Goal: Task Accomplishment & Management: Manage account settings

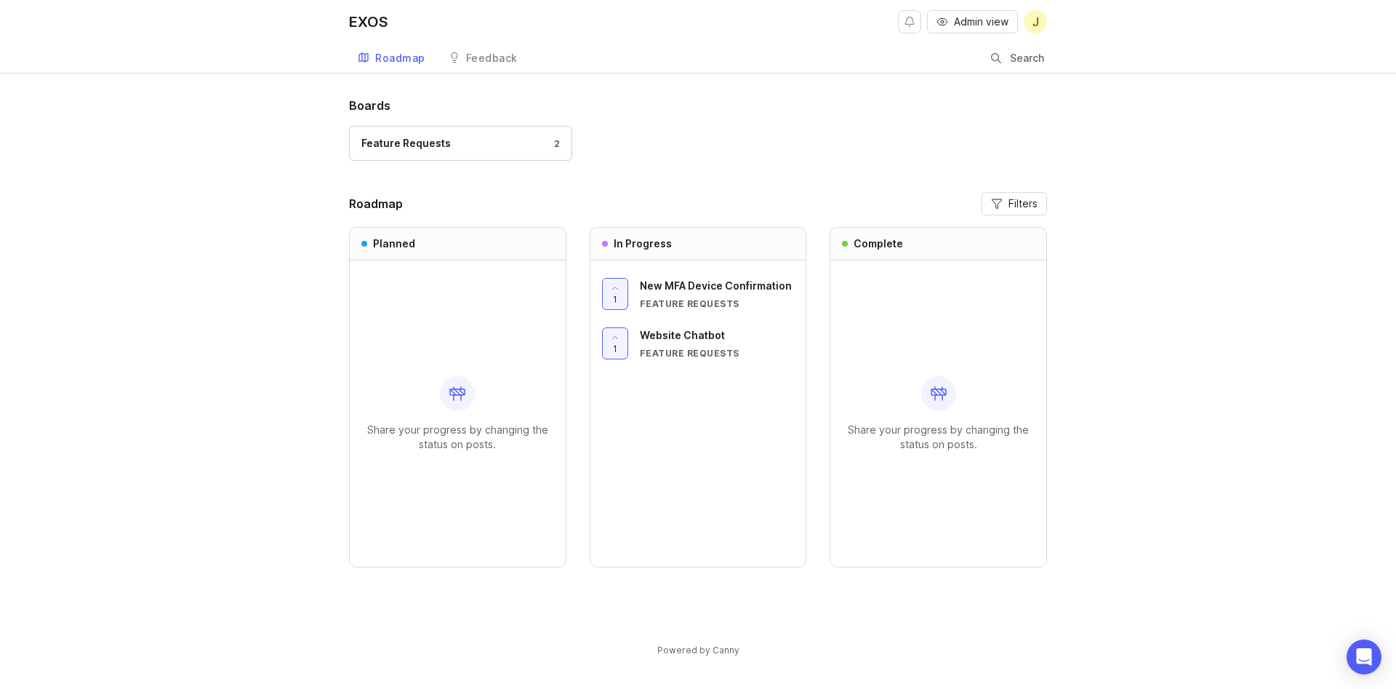
click at [984, 22] on span "Admin view" at bounding box center [981, 22] width 55 height 15
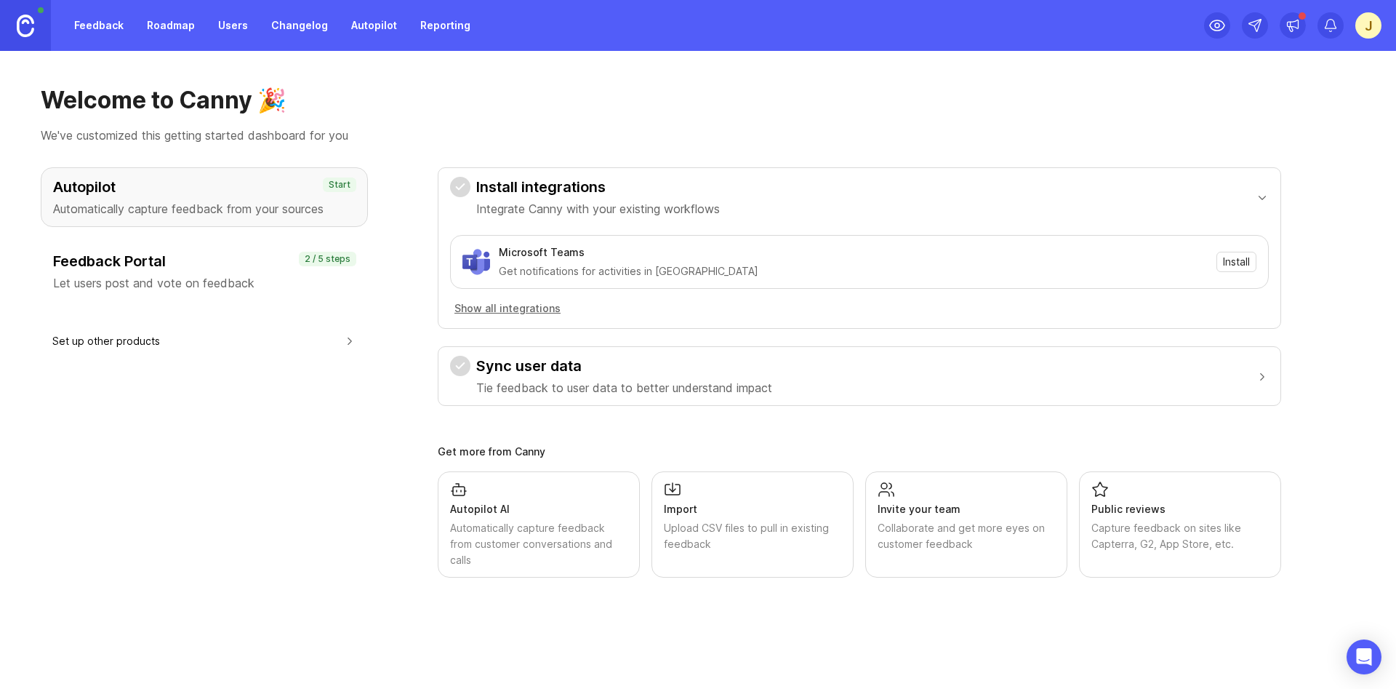
click at [167, 28] on link "Roadmap" at bounding box center [170, 25] width 65 height 26
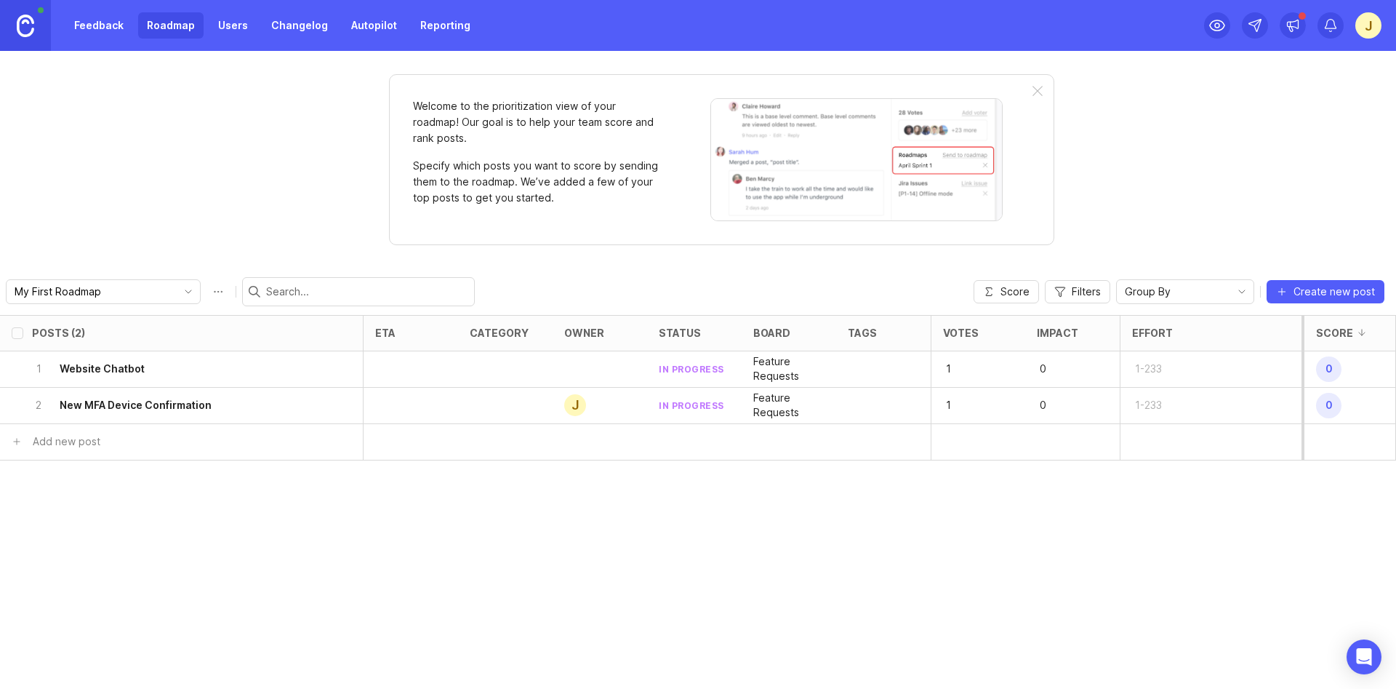
click at [71, 30] on link "Feedback" at bounding box center [98, 25] width 67 height 26
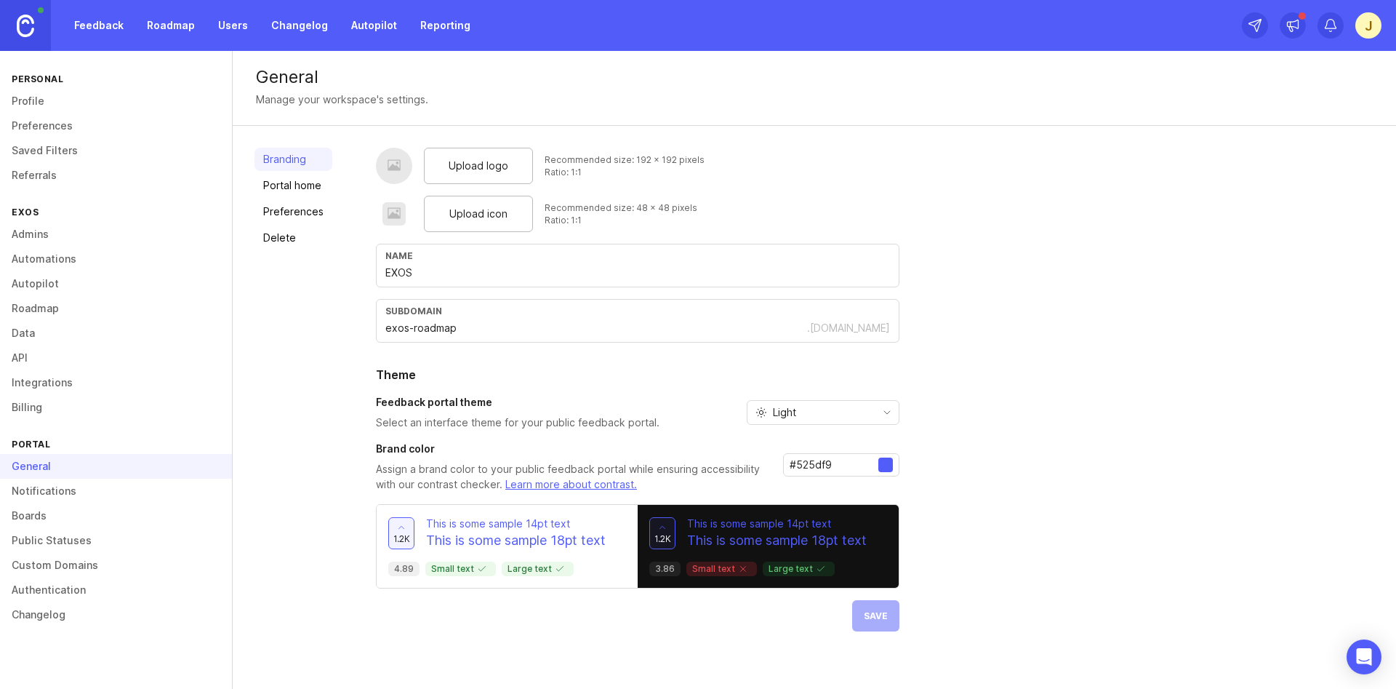
click at [279, 215] on link "Preferences" at bounding box center [294, 211] width 78 height 23
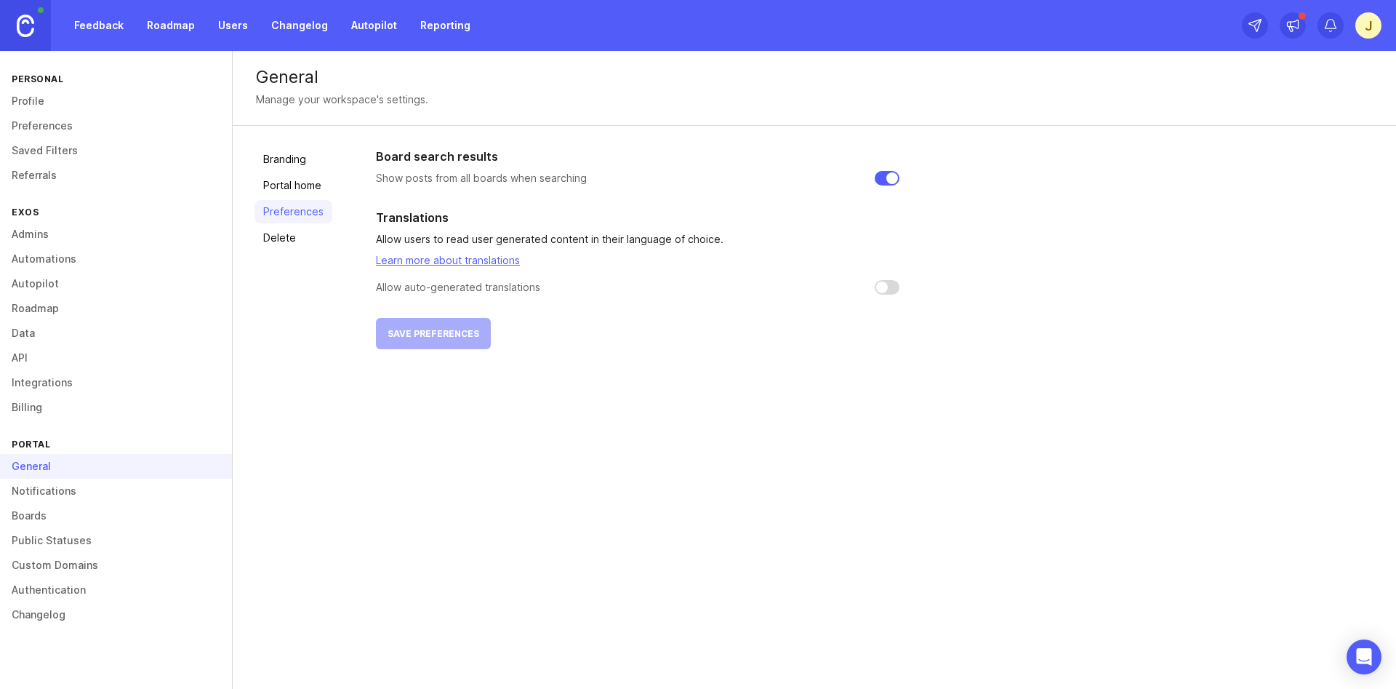
click at [53, 500] on link "Notifications" at bounding box center [116, 490] width 232 height 25
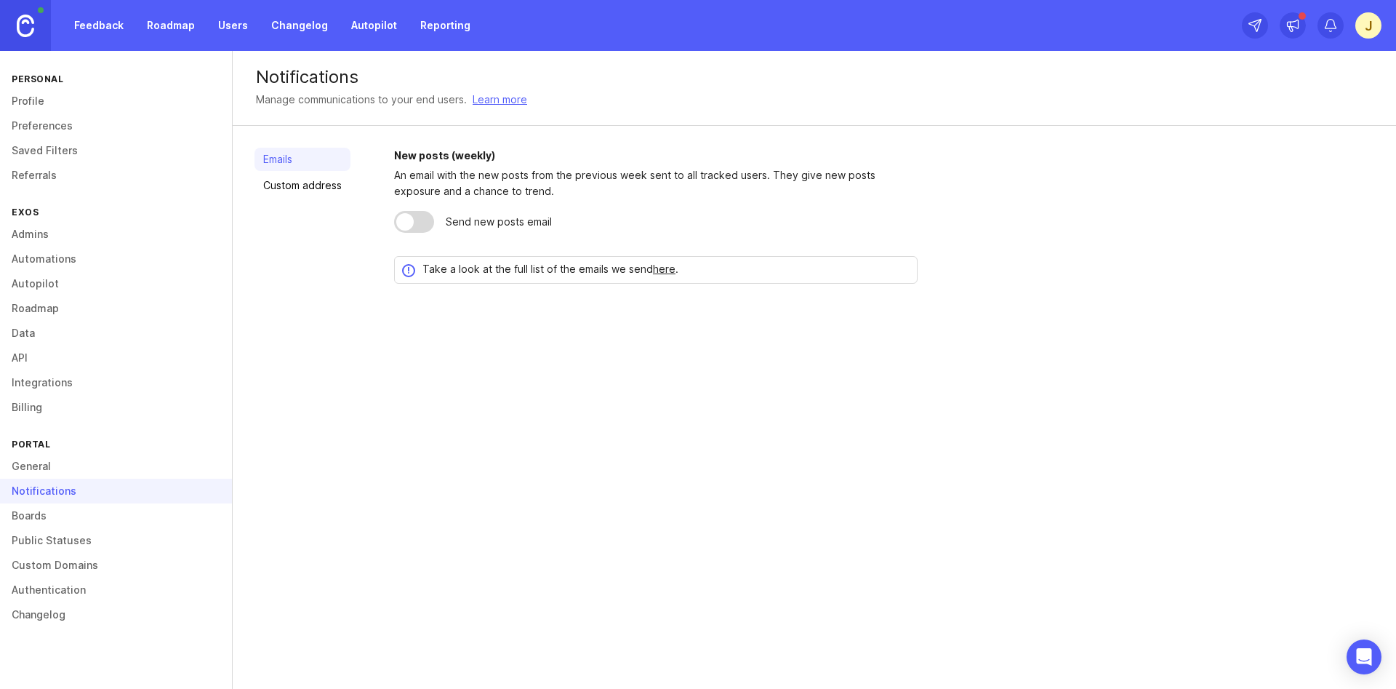
click at [33, 519] on link "Boards" at bounding box center [116, 515] width 232 height 25
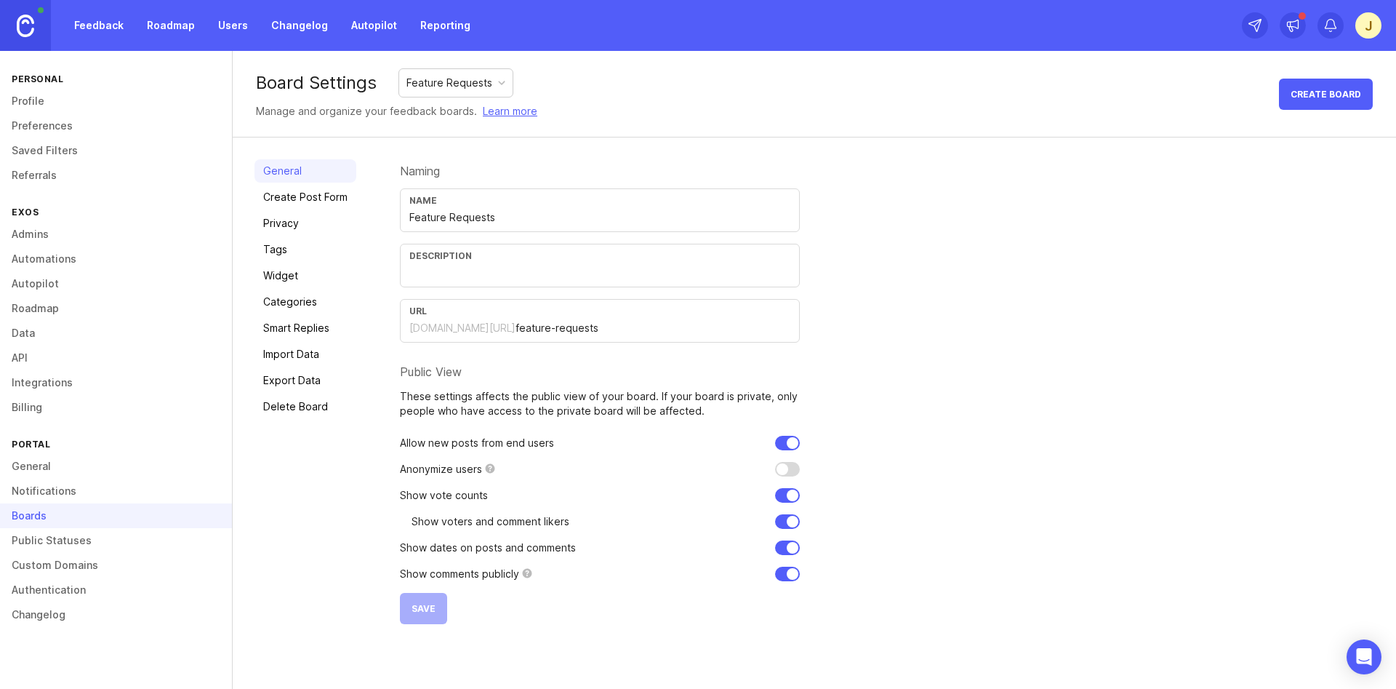
click at [51, 542] on link "Public Statuses" at bounding box center [116, 540] width 232 height 25
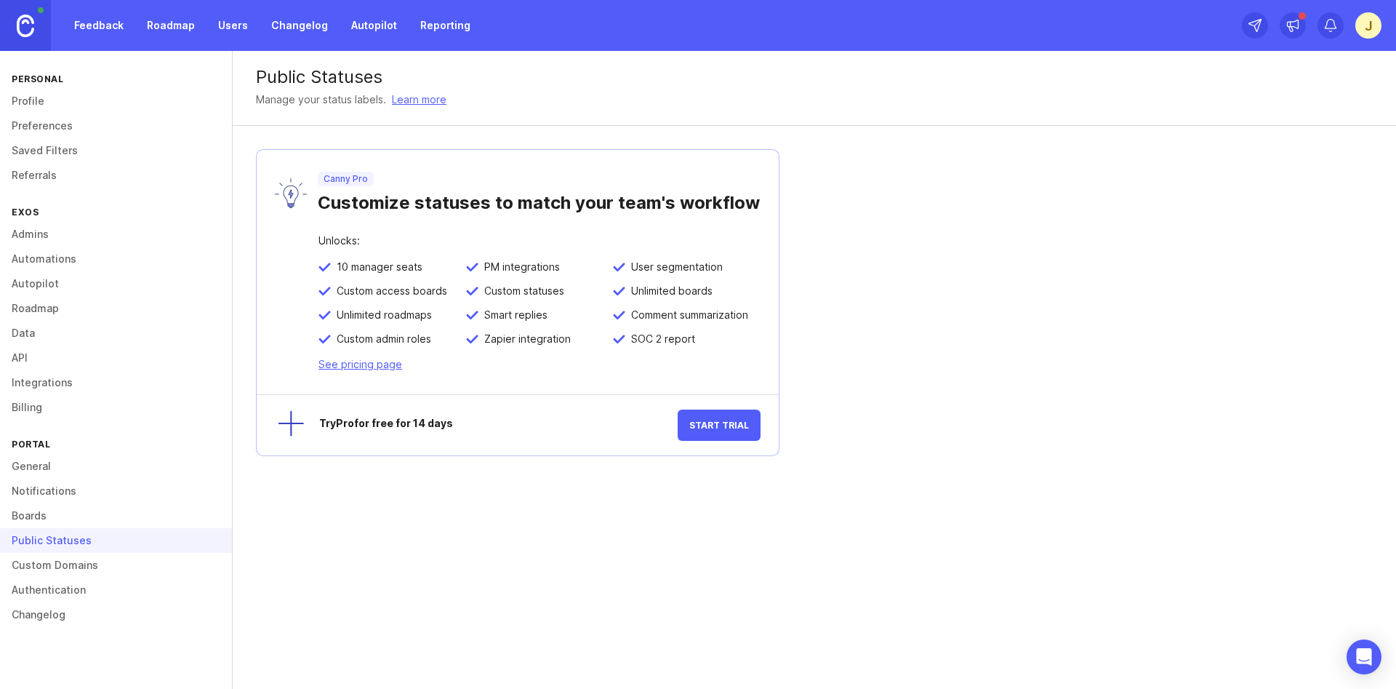
click at [51, 572] on link "Custom Domains" at bounding box center [116, 565] width 232 height 25
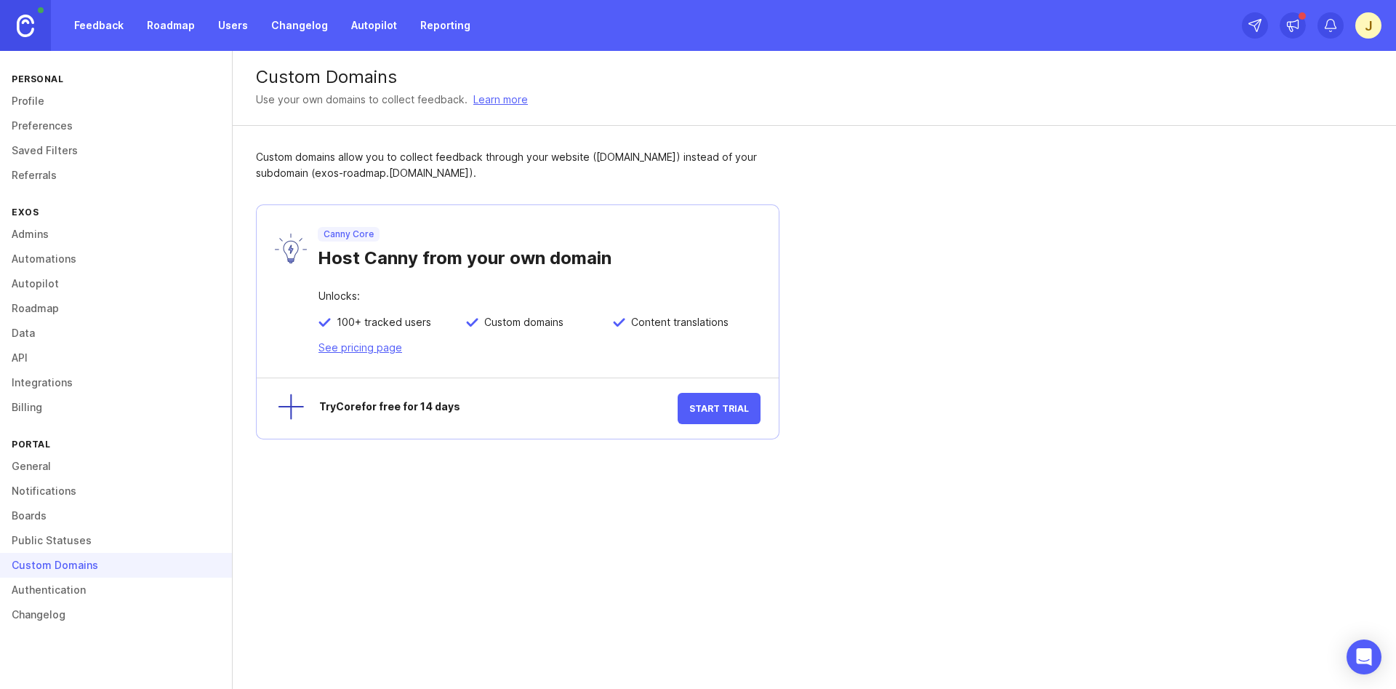
click at [49, 588] on link "Authentication" at bounding box center [116, 589] width 232 height 25
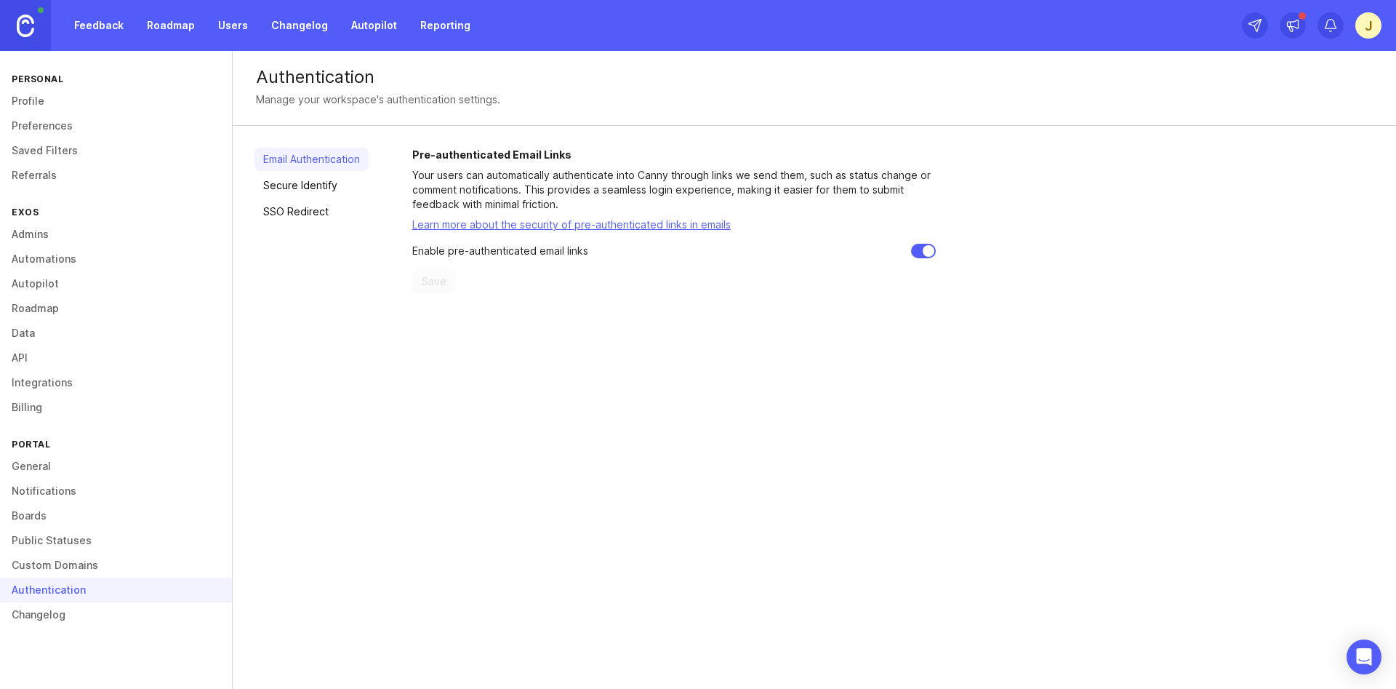
click at [300, 184] on link "Secure Identify" at bounding box center [312, 185] width 114 height 23
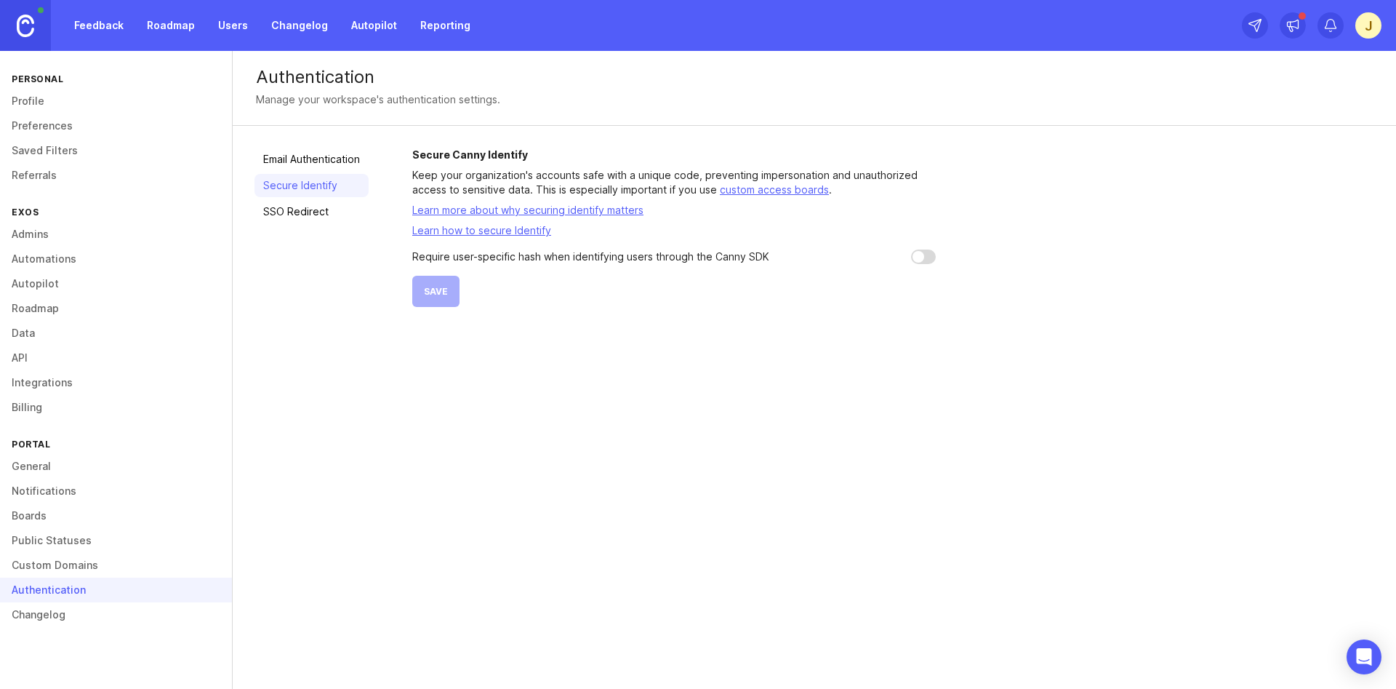
click at [289, 215] on link "SSO Redirect" at bounding box center [312, 211] width 114 height 23
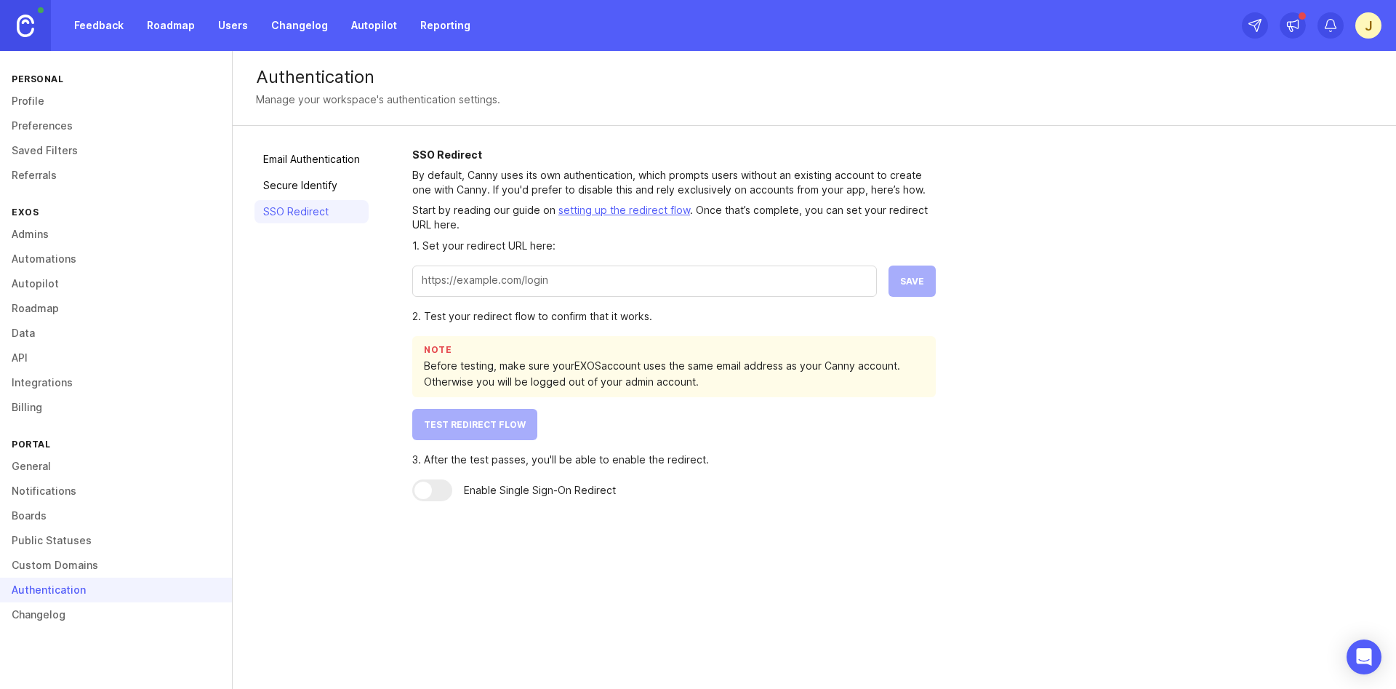
click at [51, 236] on link "Admins" at bounding box center [116, 234] width 232 height 25
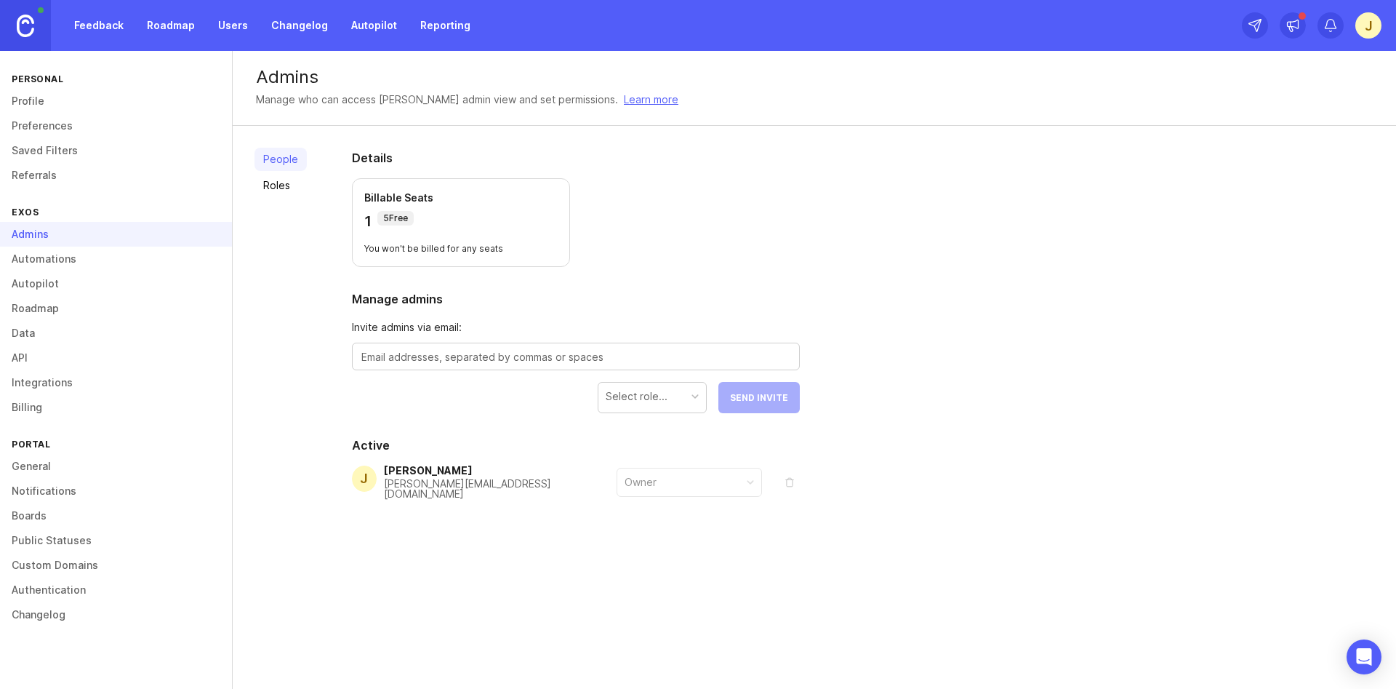
click at [274, 183] on link "Roles" at bounding box center [281, 185] width 52 height 23
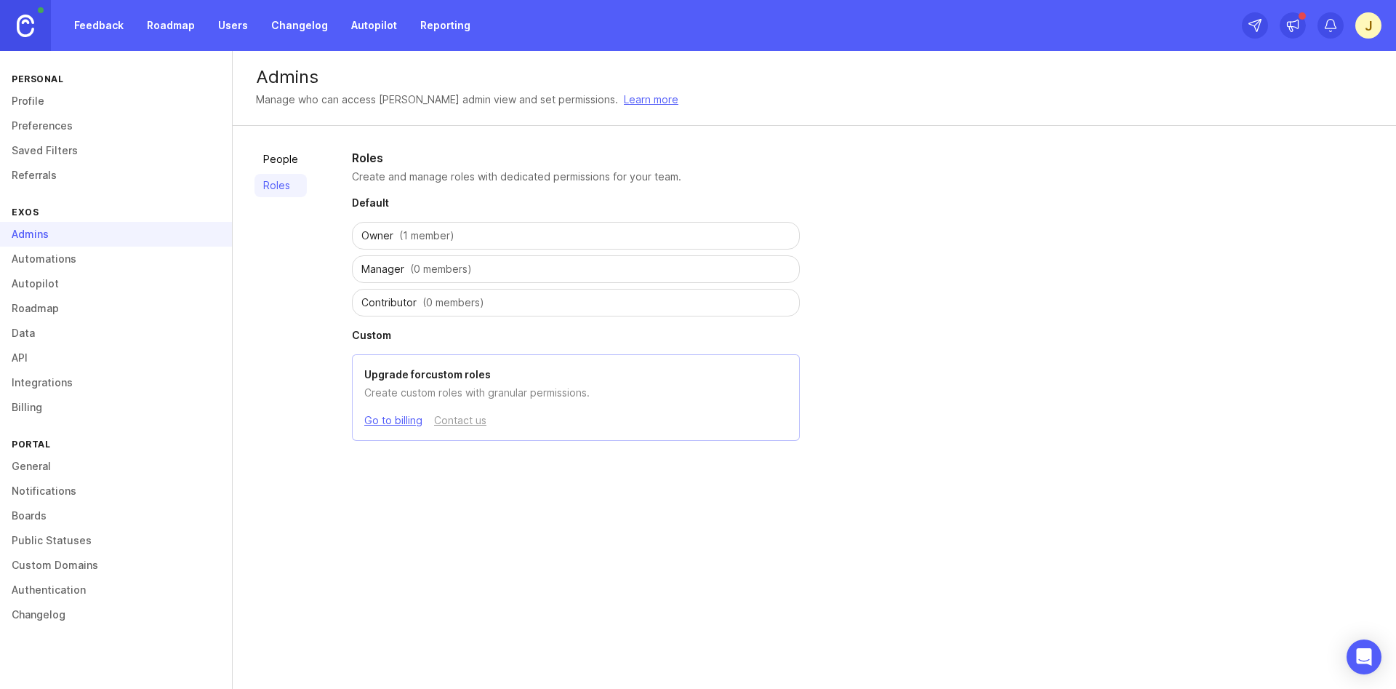
click at [374, 237] on span "Owner" at bounding box center [377, 235] width 32 height 15
click at [57, 263] on link "Automations" at bounding box center [116, 259] width 232 height 25
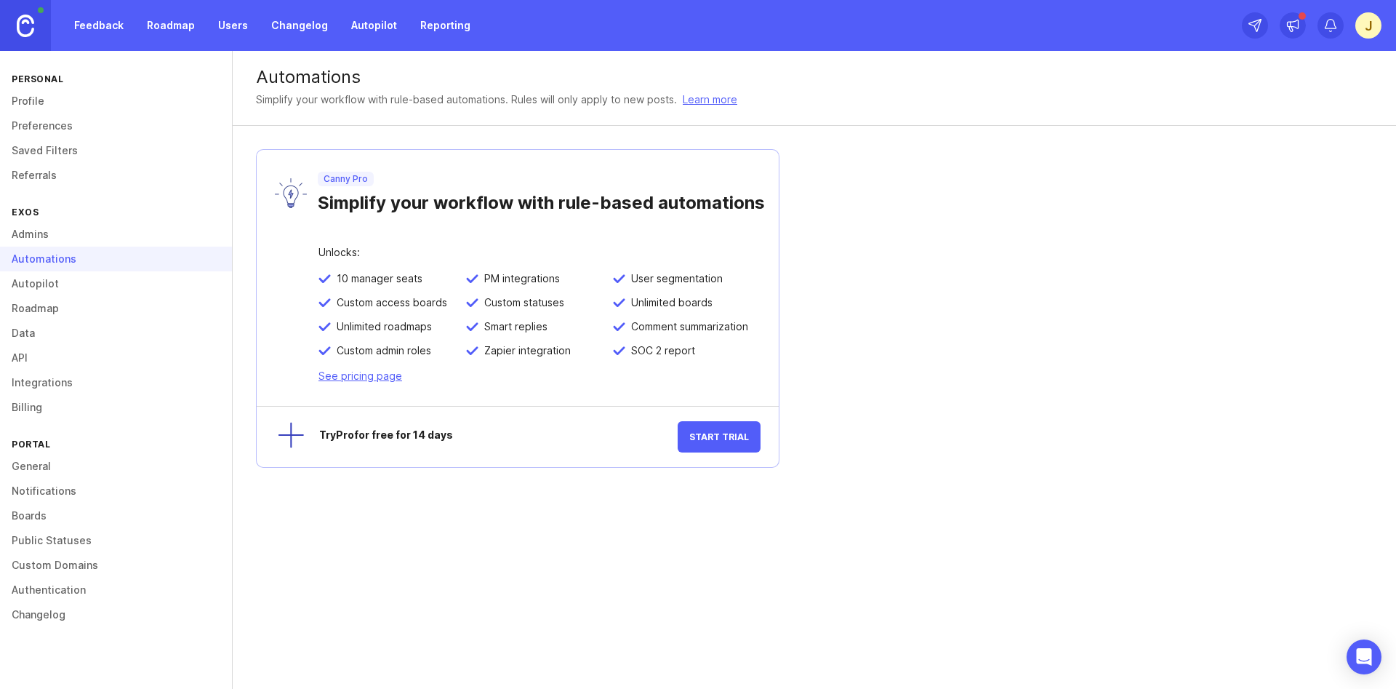
click at [41, 287] on link "Autopilot" at bounding box center [116, 283] width 232 height 25
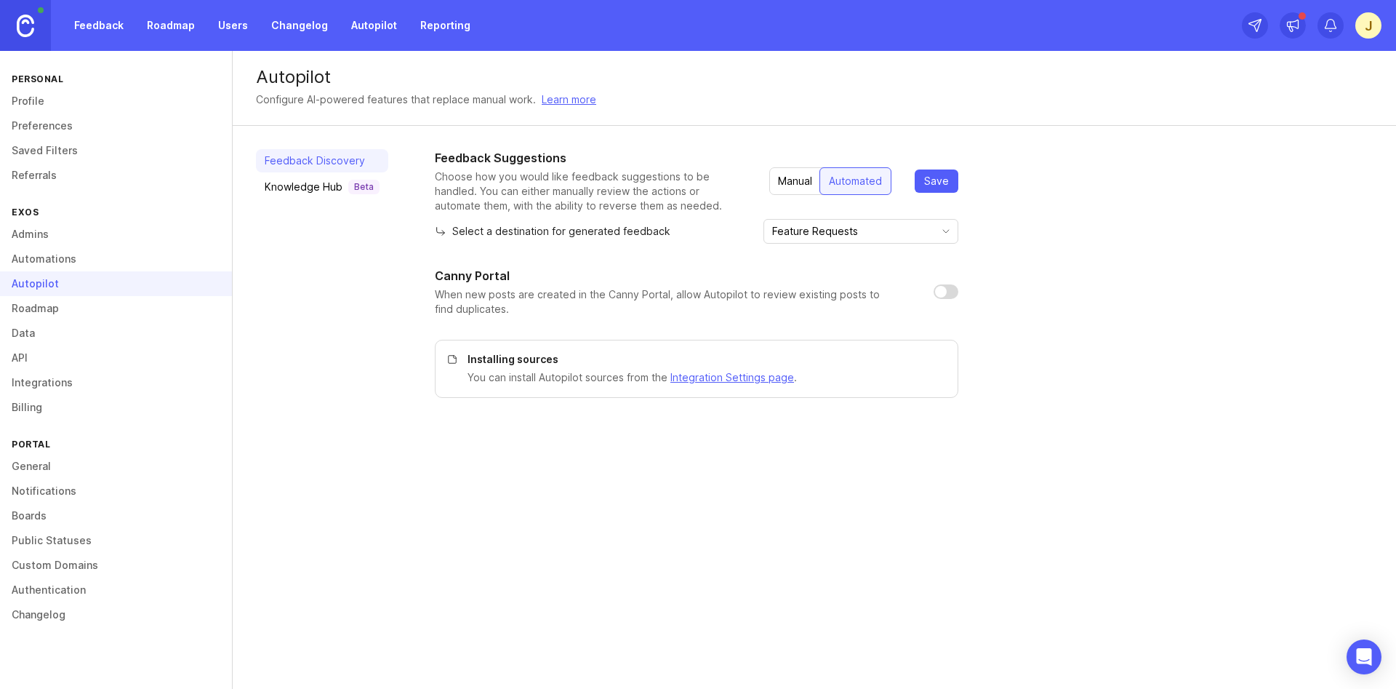
click at [40, 311] on link "Roadmap" at bounding box center [116, 308] width 232 height 25
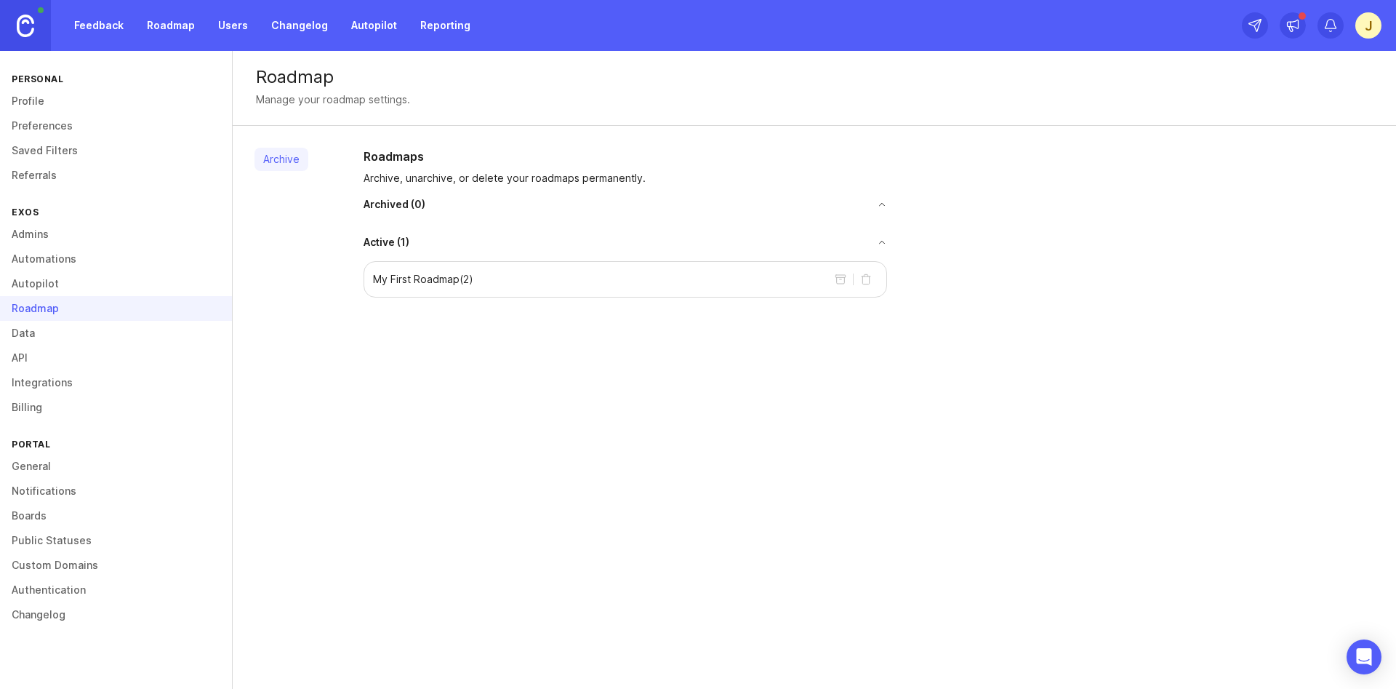
click at [41, 100] on link "Profile" at bounding box center [116, 101] width 232 height 25
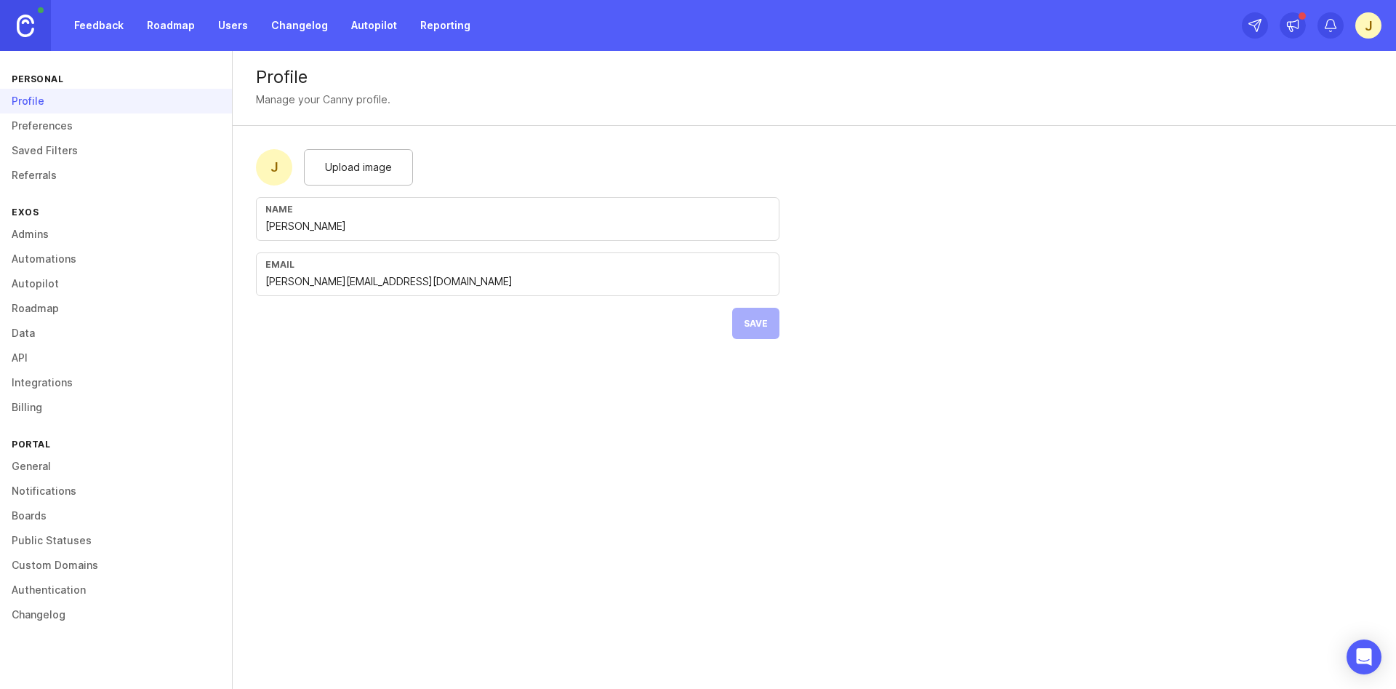
click at [41, 129] on link "Preferences" at bounding box center [116, 125] width 232 height 25
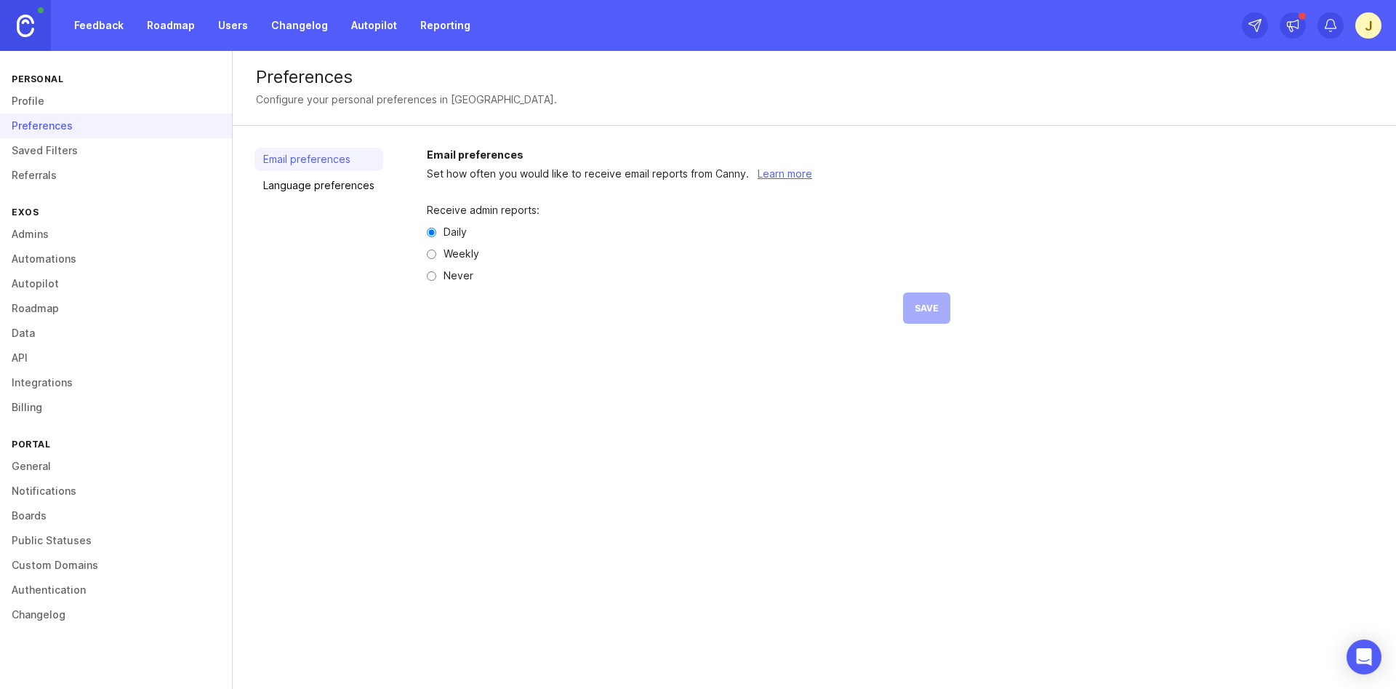
click at [41, 153] on link "Saved Filters" at bounding box center [116, 150] width 232 height 25
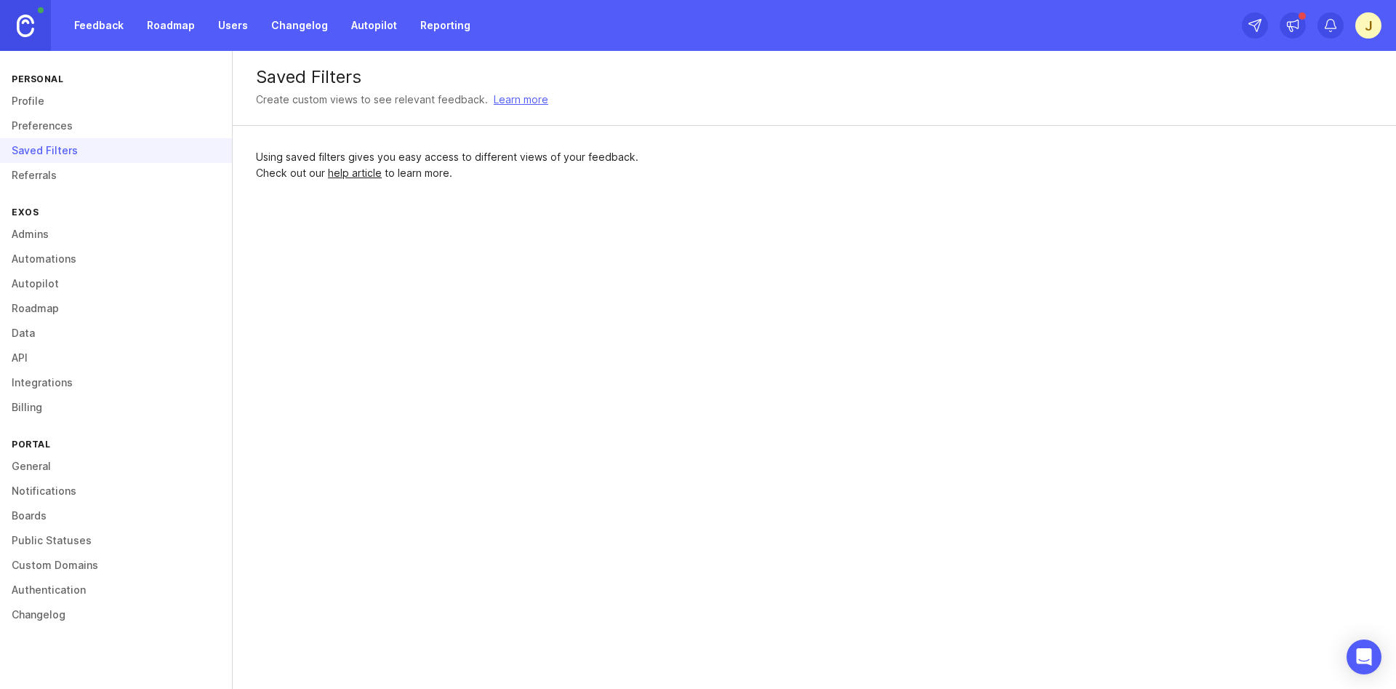
click at [39, 174] on link "Referrals" at bounding box center [116, 175] width 232 height 25
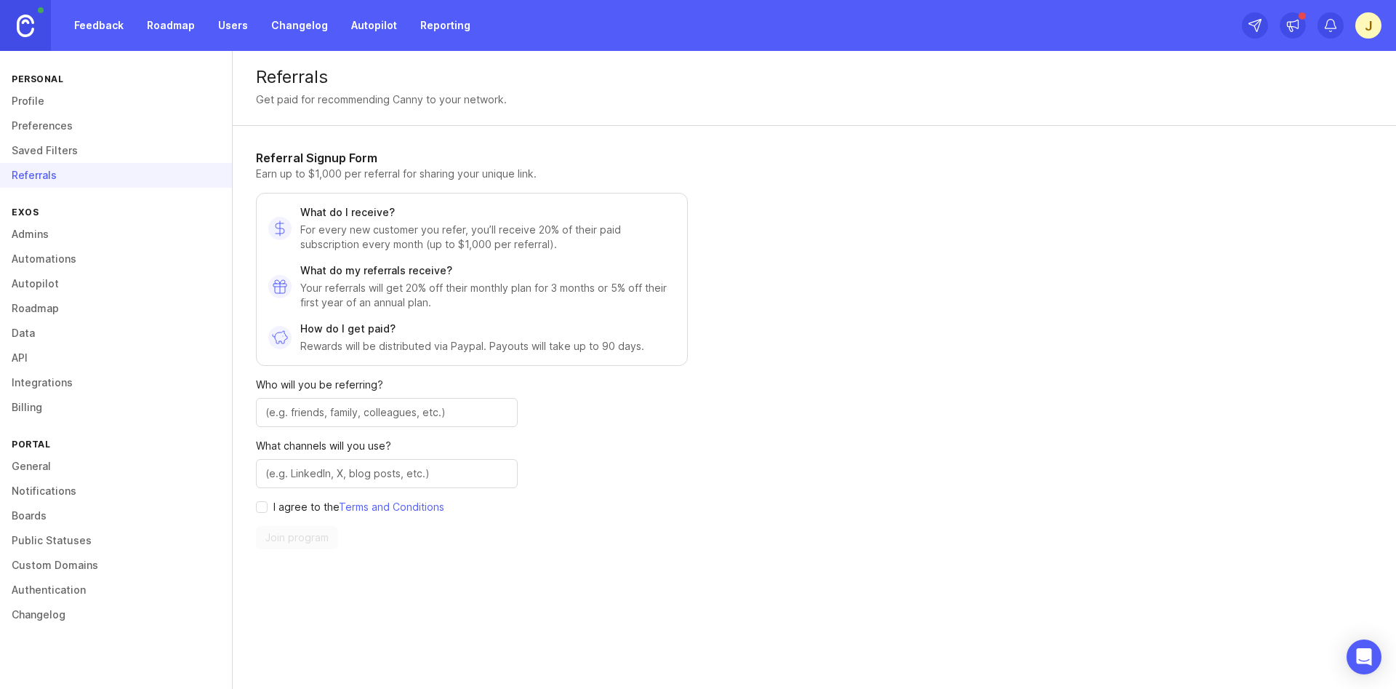
click at [19, 406] on link "Billing" at bounding box center [116, 407] width 232 height 25
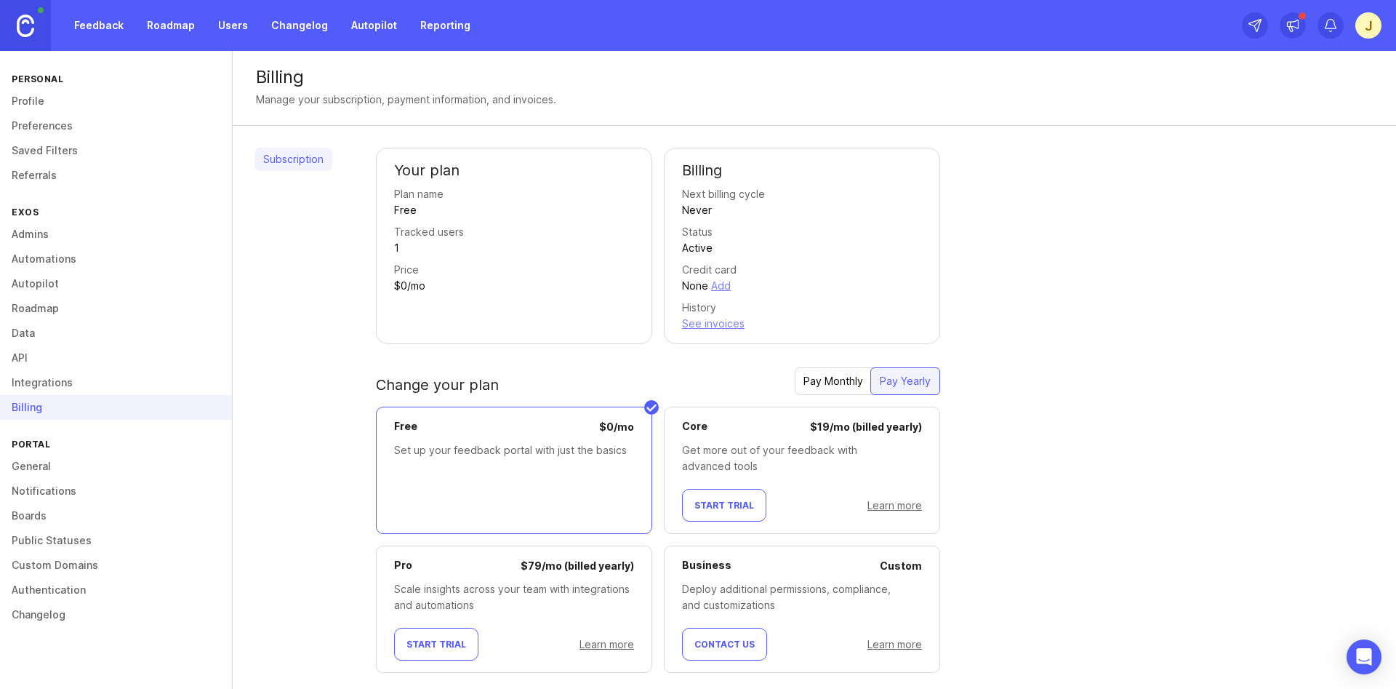
click at [228, 24] on link "Users" at bounding box center [232, 25] width 47 height 26
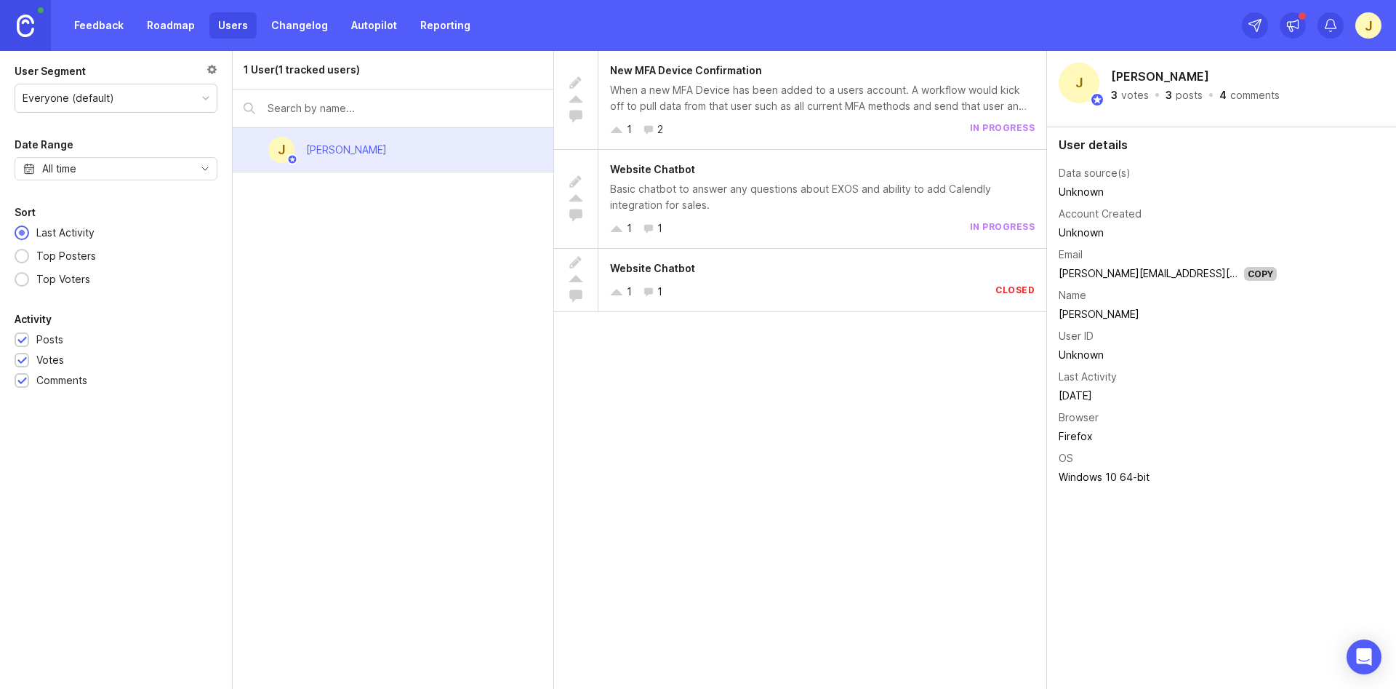
click at [104, 106] on div "Everyone (default)" at bounding box center [115, 98] width 201 height 28
click at [113, 264] on div "Last Activity Top Posters Top Voters" at bounding box center [116, 256] width 203 height 63
click at [105, 165] on div "All time" at bounding box center [116, 168] width 203 height 23
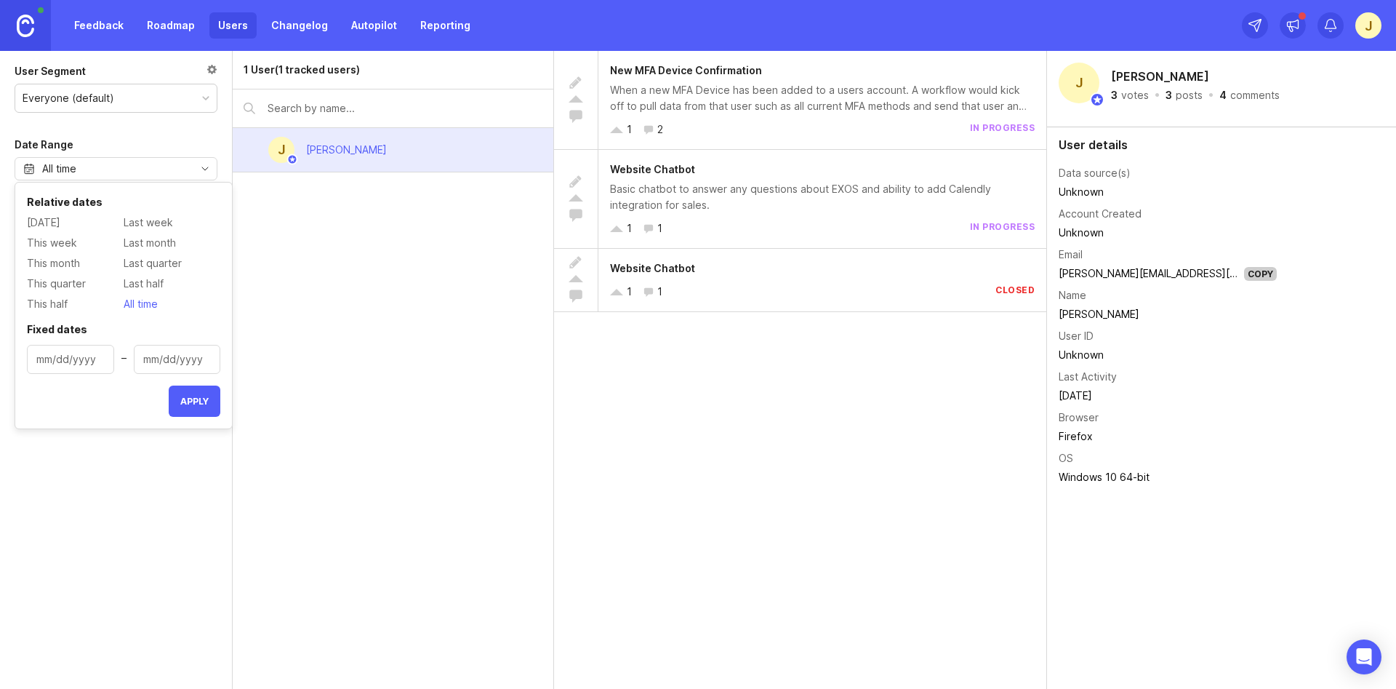
click at [110, 139] on div "Date Range" at bounding box center [116, 144] width 203 height 17
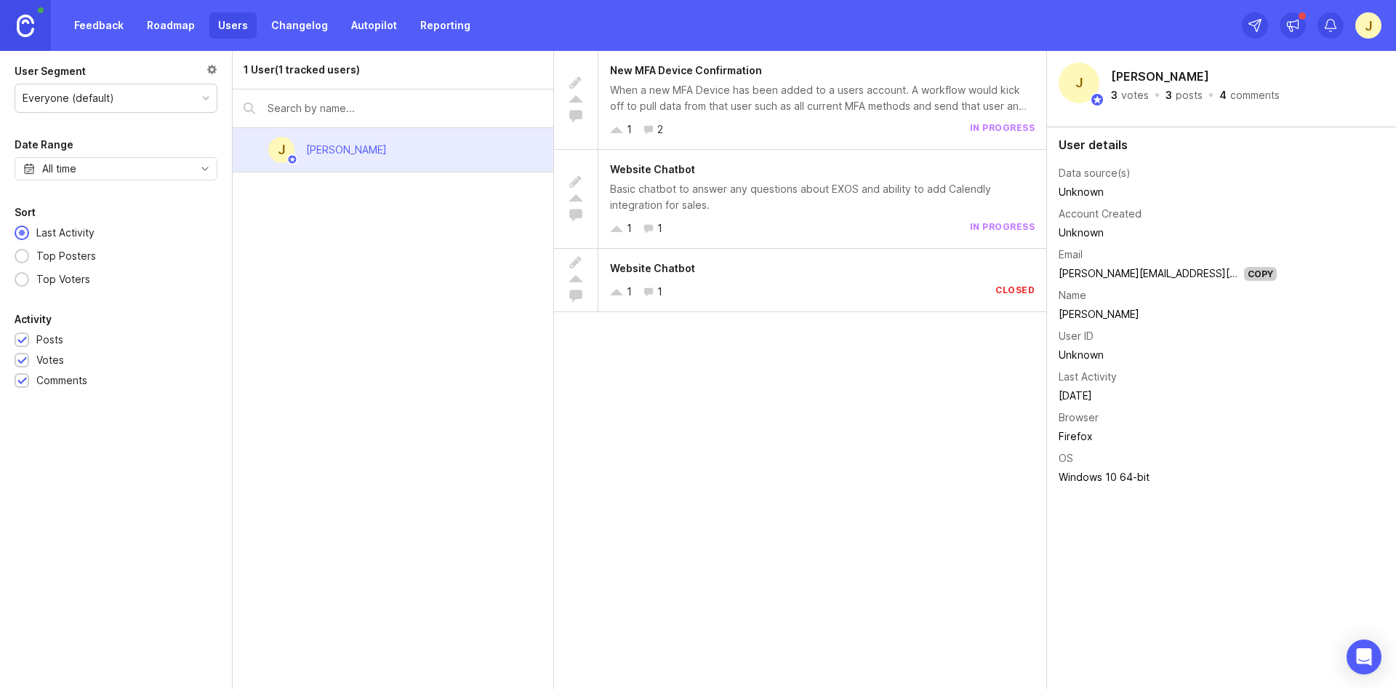
click at [93, 26] on link "Feedback" at bounding box center [98, 25] width 67 height 26
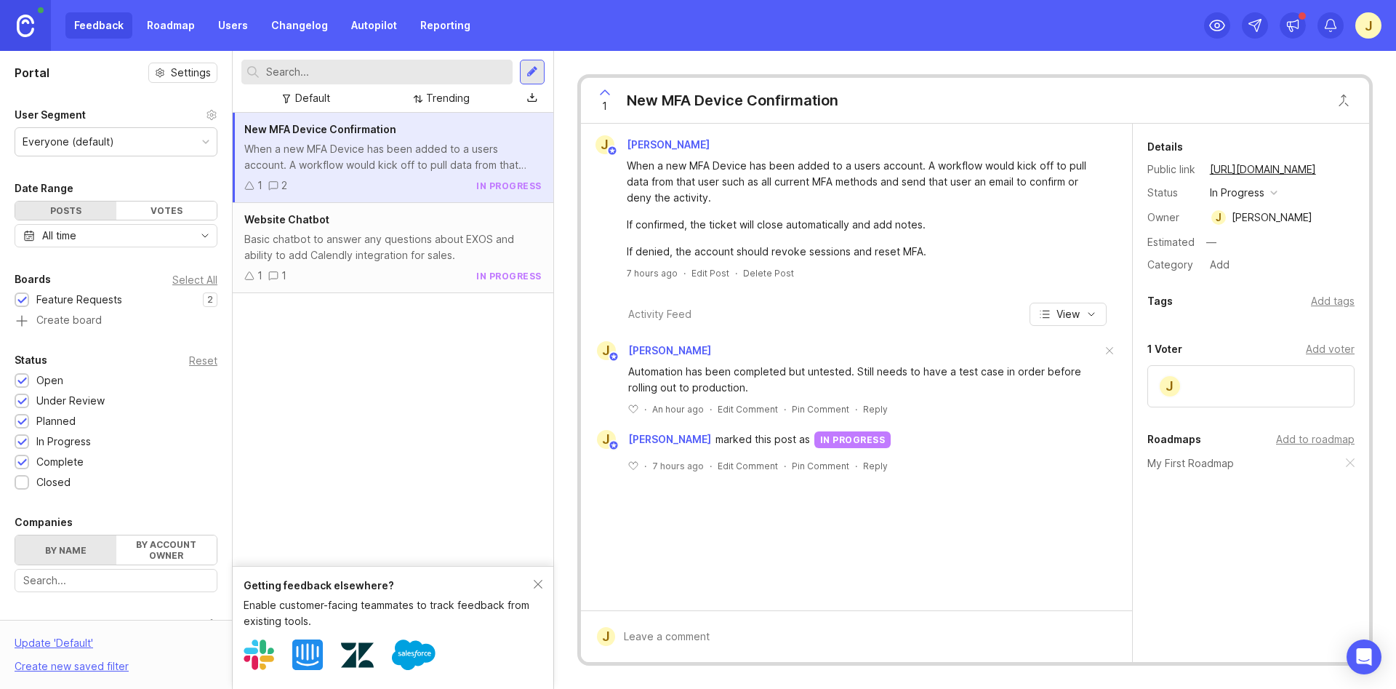
click at [207, 115] on icon at bounding box center [212, 115] width 12 height 12
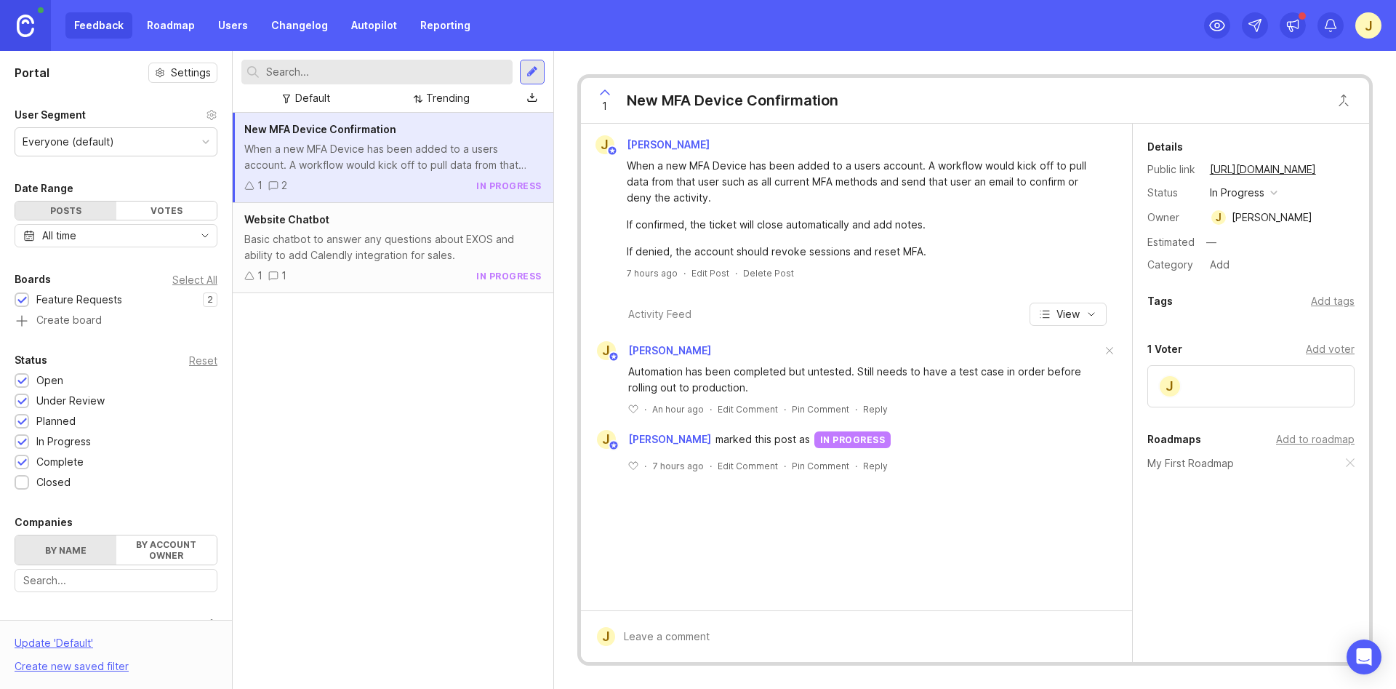
click at [96, 300] on div "Feature Requests" at bounding box center [79, 300] width 86 height 16
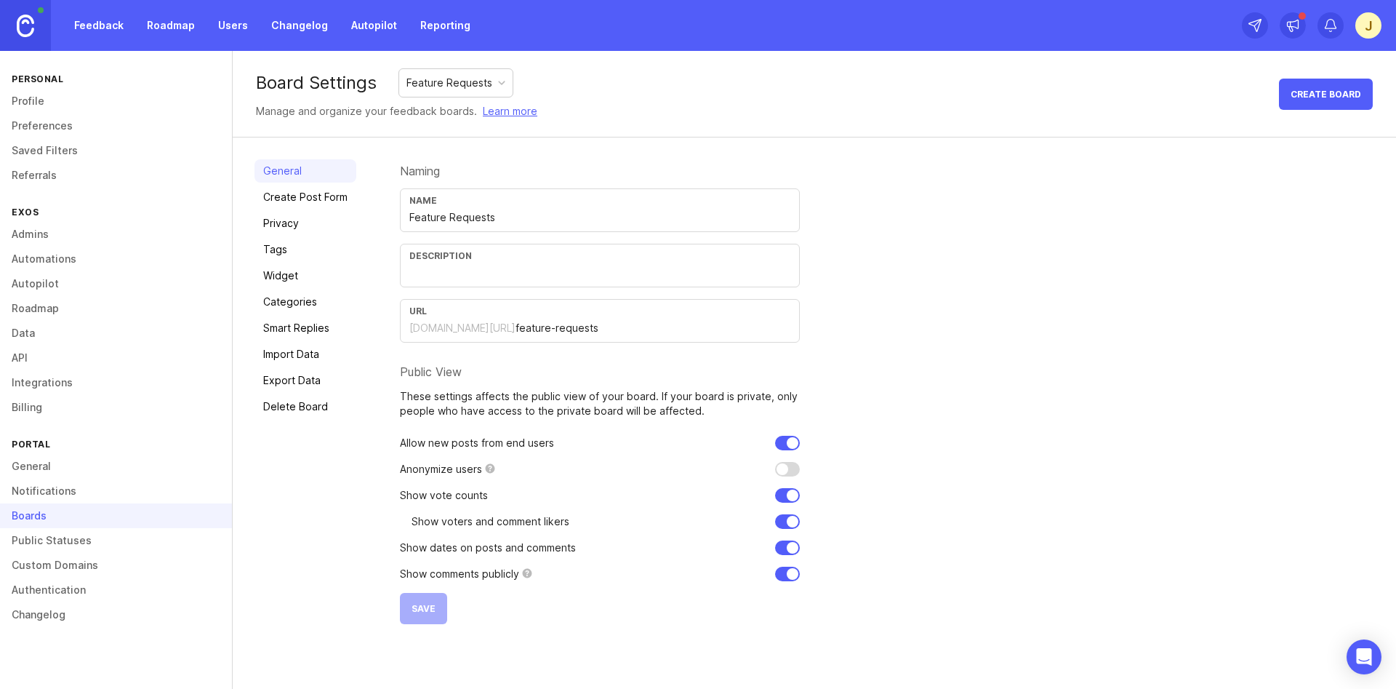
click at [277, 226] on link "Privacy" at bounding box center [306, 223] width 102 height 23
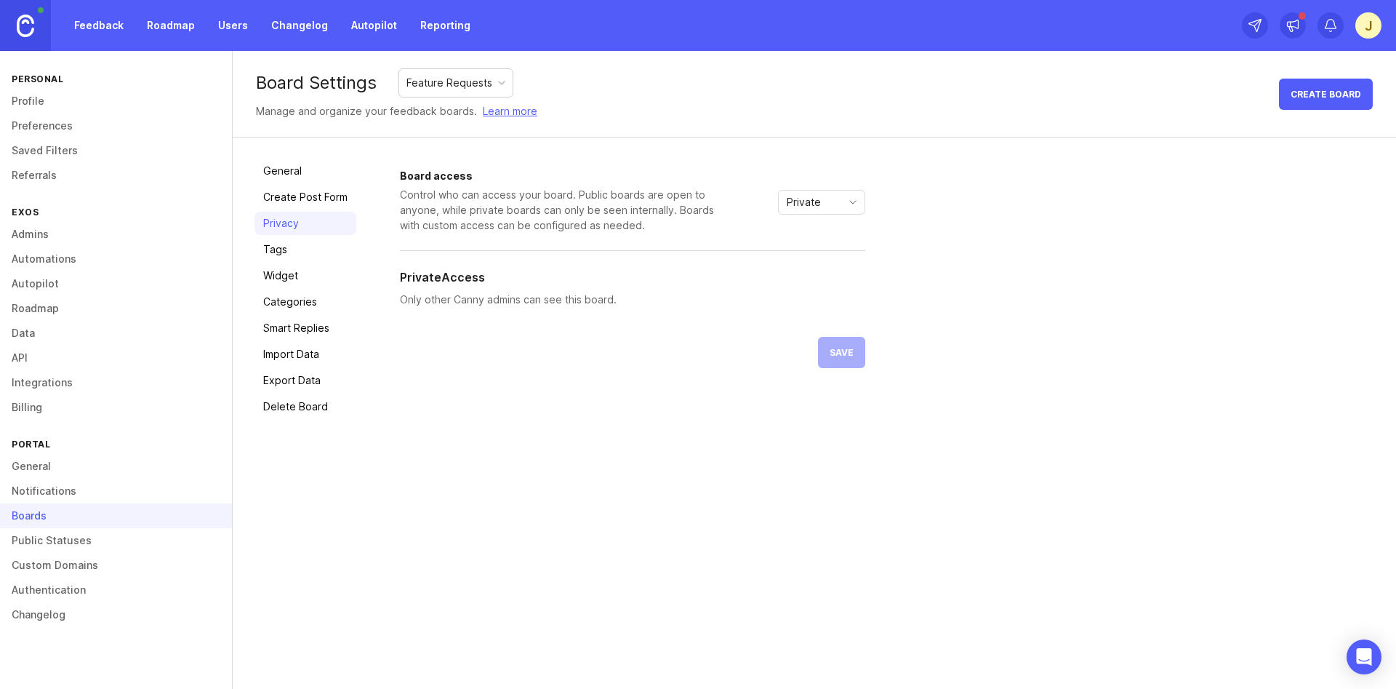
click at [835, 204] on div "Private" at bounding box center [810, 202] width 63 height 23
click at [801, 279] on span "Custom" at bounding box center [806, 279] width 36 height 16
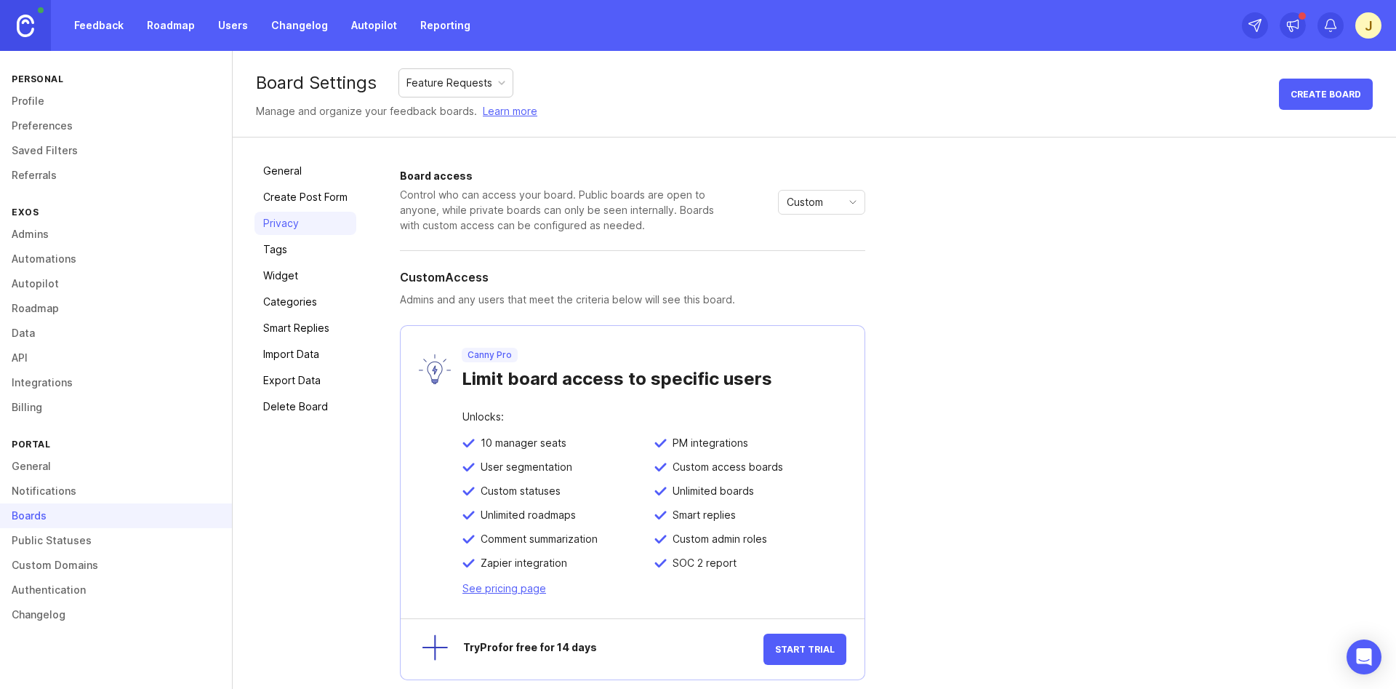
click at [796, 204] on span "Custom" at bounding box center [805, 202] width 36 height 16
click at [809, 254] on span "Public" at bounding box center [802, 255] width 29 height 16
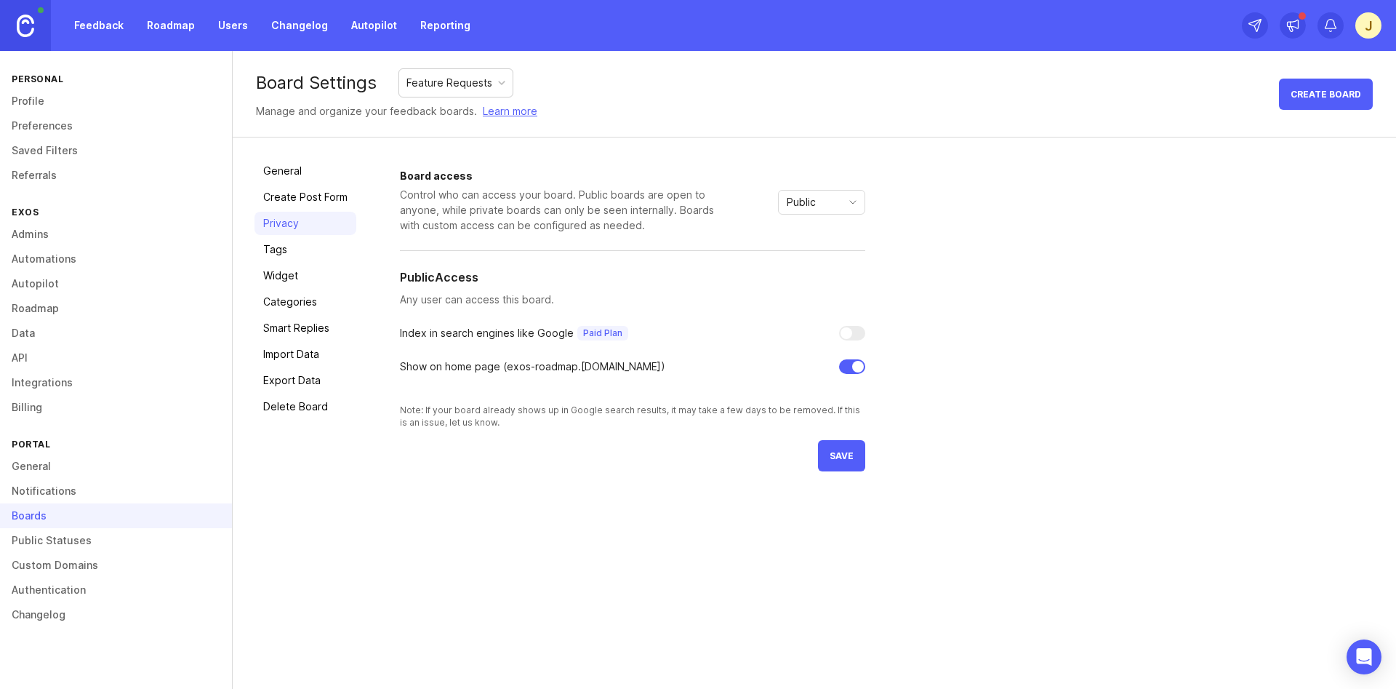
click at [834, 454] on span "save" at bounding box center [842, 455] width 24 height 11
